Goal: Find specific page/section: Locate a particular part of the current website

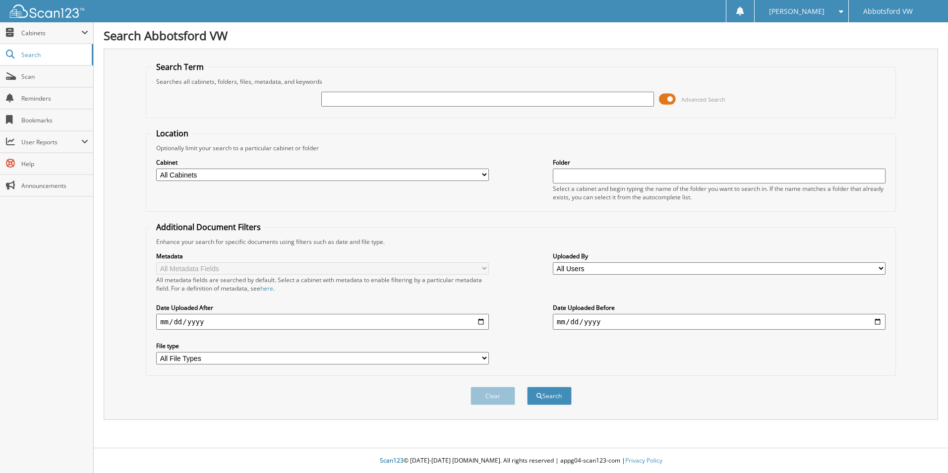
click at [384, 100] on input "text" at bounding box center [487, 99] width 333 height 15
type input "jn022071"
click at [527, 387] on button "Search" at bounding box center [549, 396] width 45 height 18
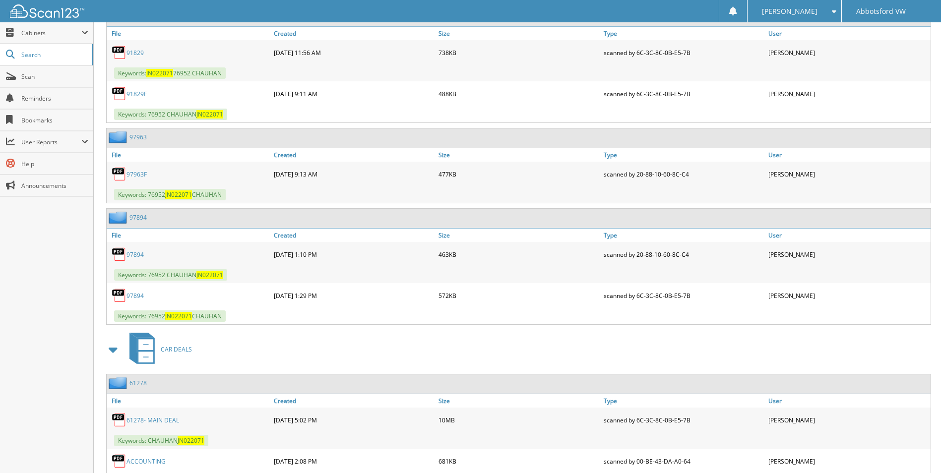
scroll to position [990, 0]
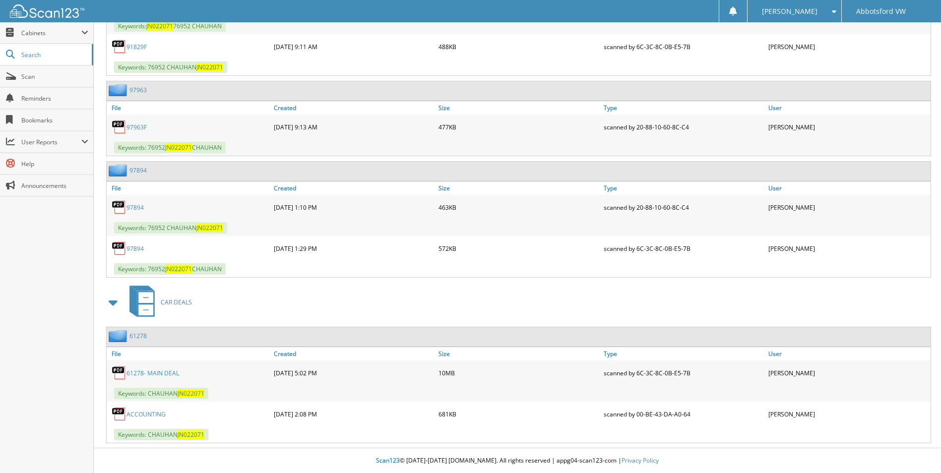
click at [171, 376] on link "61278- MAIN DEAL" at bounding box center [152, 373] width 53 height 8
